Goal: Information Seeking & Learning: Learn about a topic

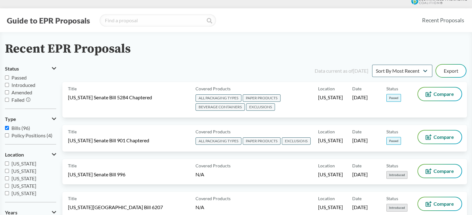
scroll to position [31, 0]
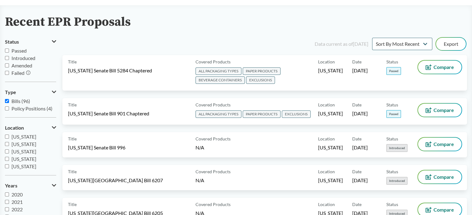
click at [20, 53] on span "Passed" at bounding box center [18, 51] width 15 height 6
click at [9, 53] on input "Passed" at bounding box center [7, 51] width 4 height 4
checkbox input "true"
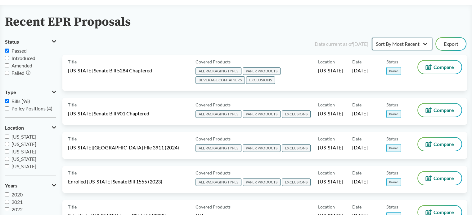
click at [409, 43] on select "Sort By Most Recent Sort By Status" at bounding box center [402, 44] width 60 height 12
click at [372, 38] on select "Sort By Most Recent Sort By Status" at bounding box center [402, 44] width 60 height 12
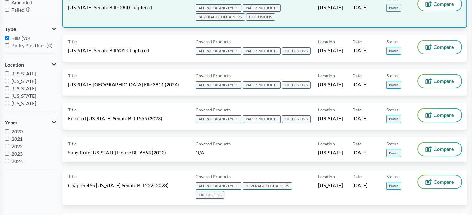
scroll to position [62, 0]
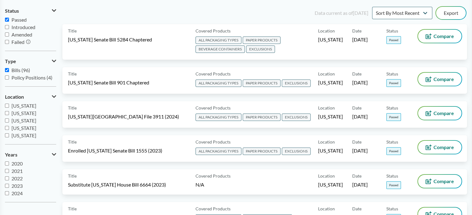
click at [354, 15] on div "Data current as of 12/11/2024" at bounding box center [341, 12] width 54 height 7
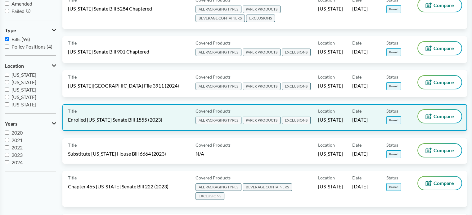
scroll to position [0, 0]
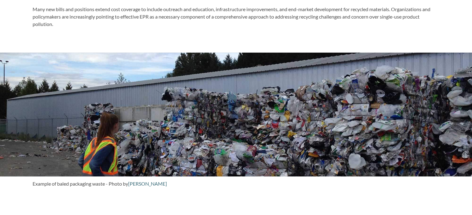
scroll to position [558, 0]
